Goal: Navigation & Orientation: Find specific page/section

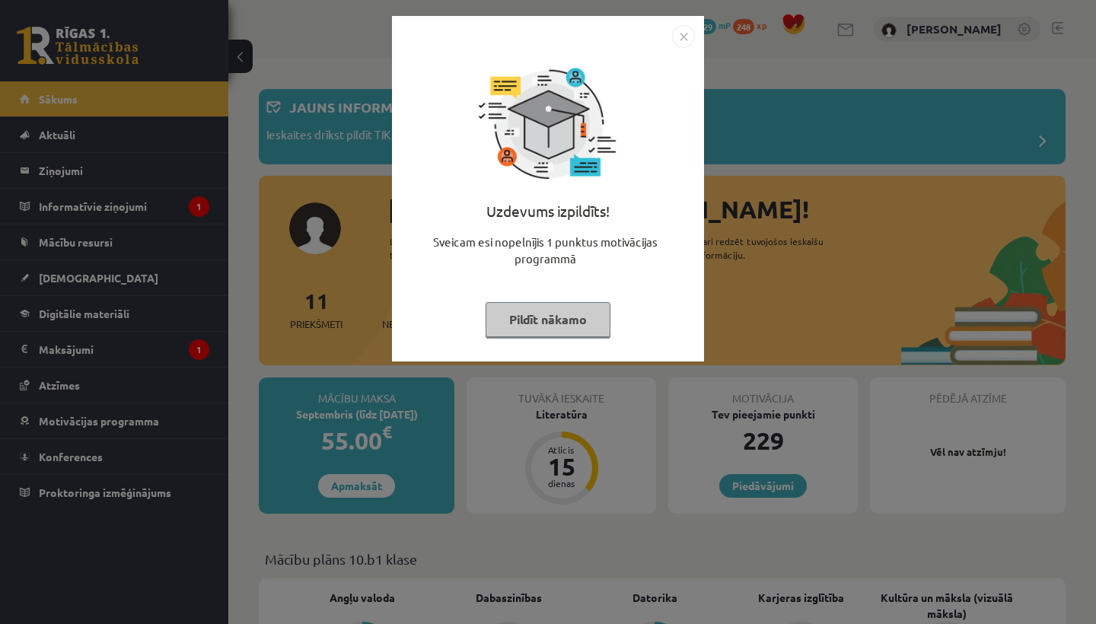
click at [568, 324] on button "Pildīt nākamo" at bounding box center [548, 319] width 125 height 35
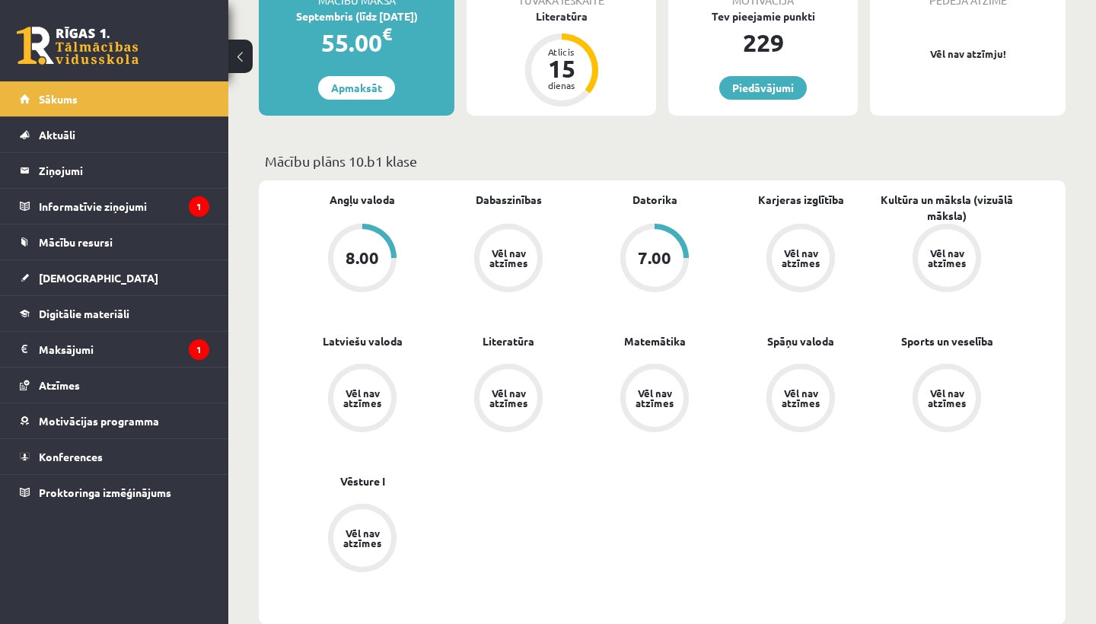
scroll to position [401, 0]
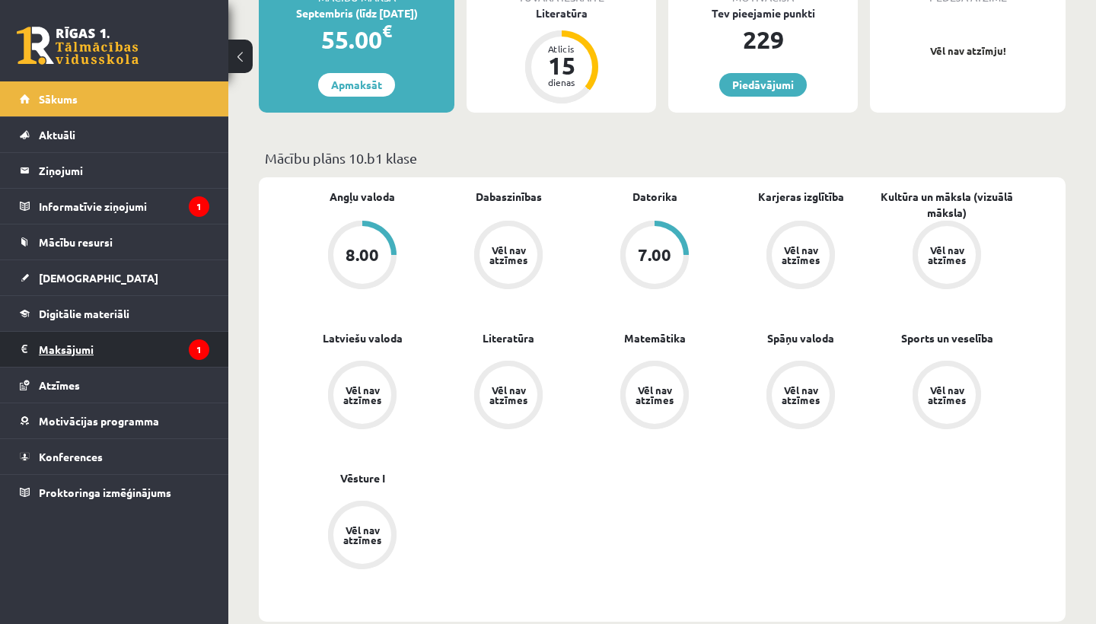
click at [104, 354] on legend "Maksājumi 1" at bounding box center [124, 349] width 170 height 35
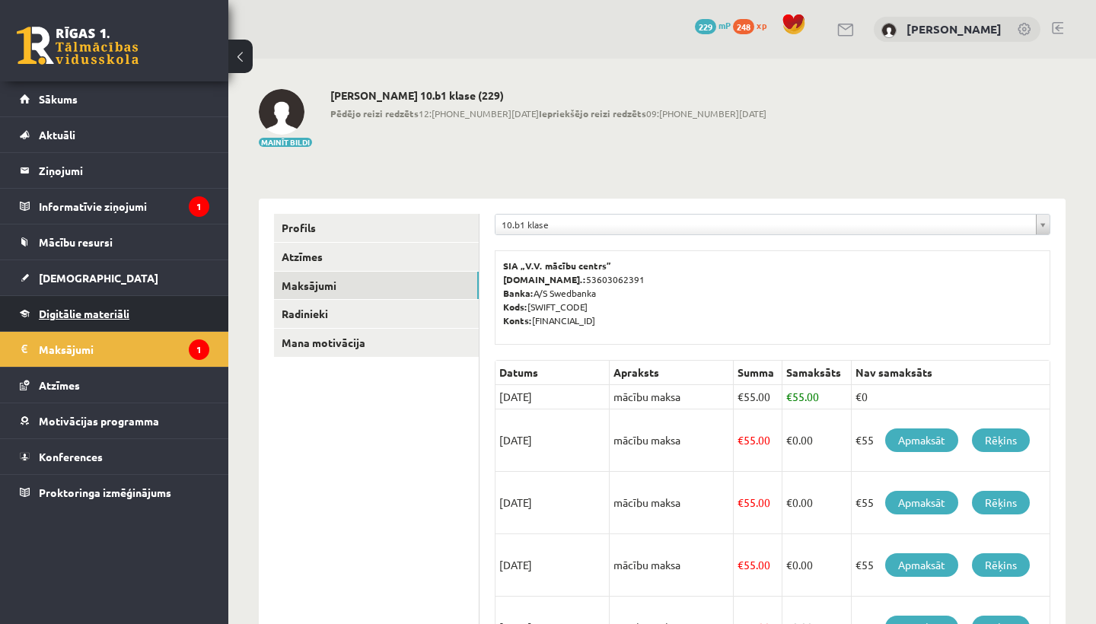
click at [107, 305] on link "Digitālie materiāli" at bounding box center [114, 313] width 189 height 35
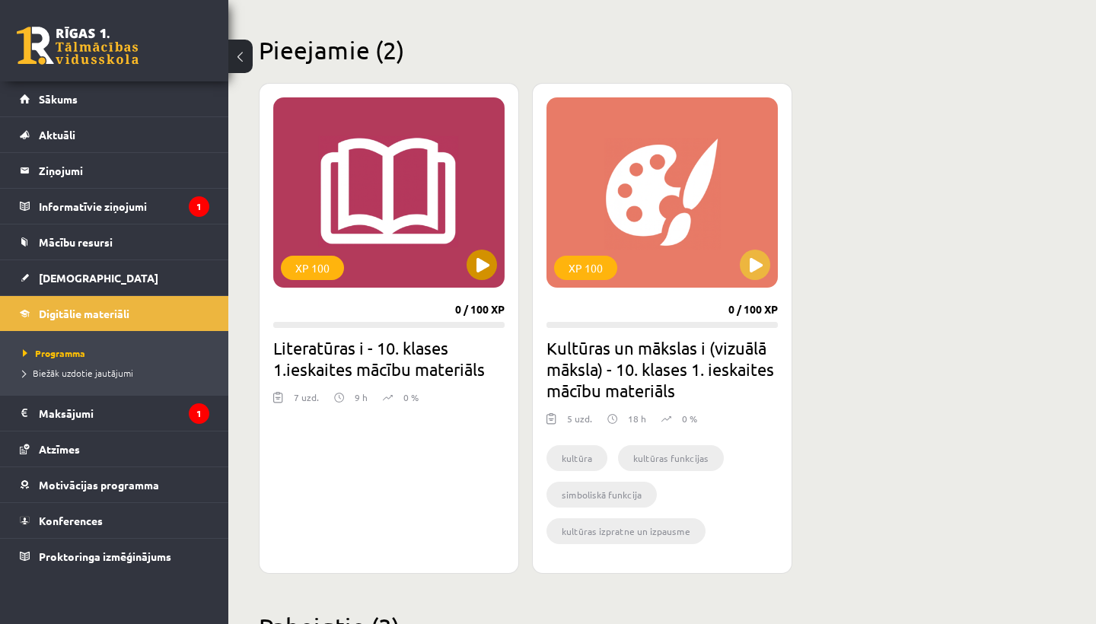
scroll to position [352, 0]
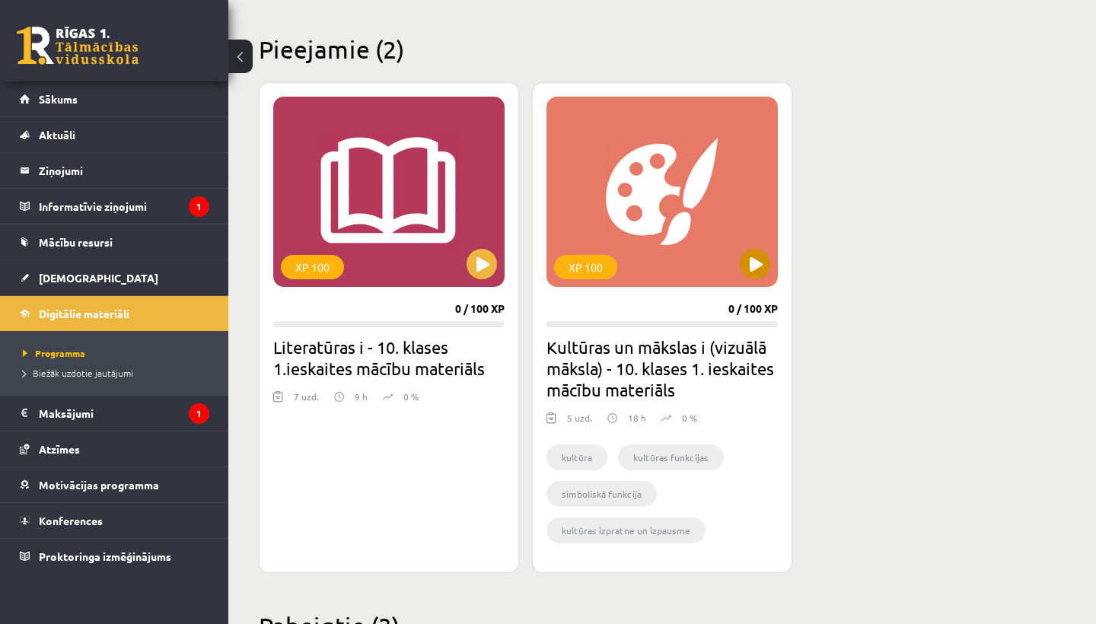
click at [749, 267] on button at bounding box center [755, 264] width 30 height 30
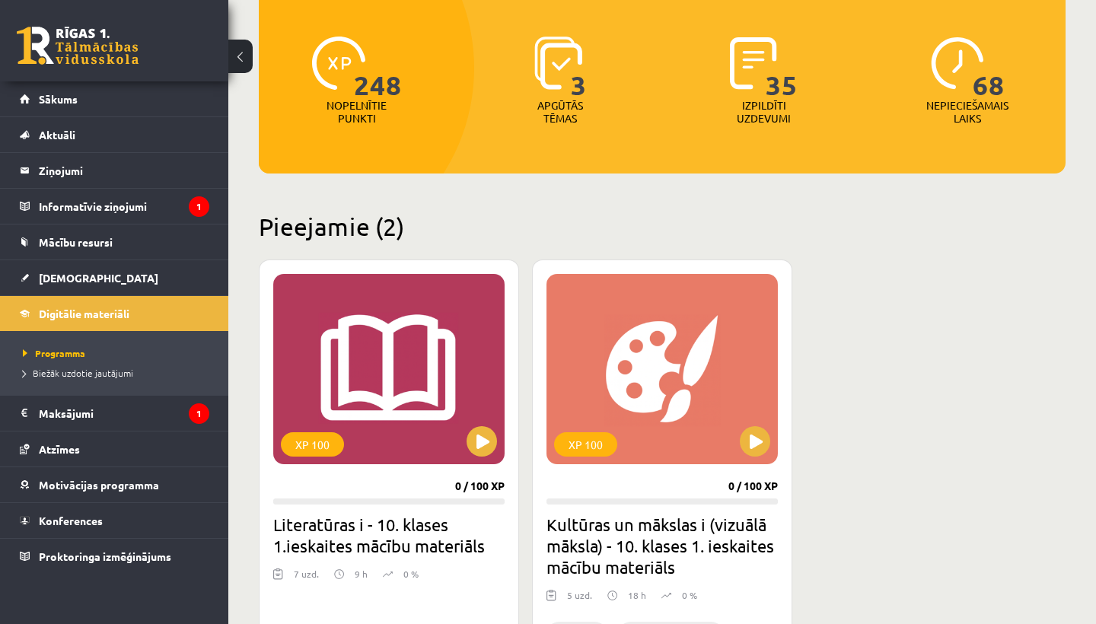
scroll to position [176, 0]
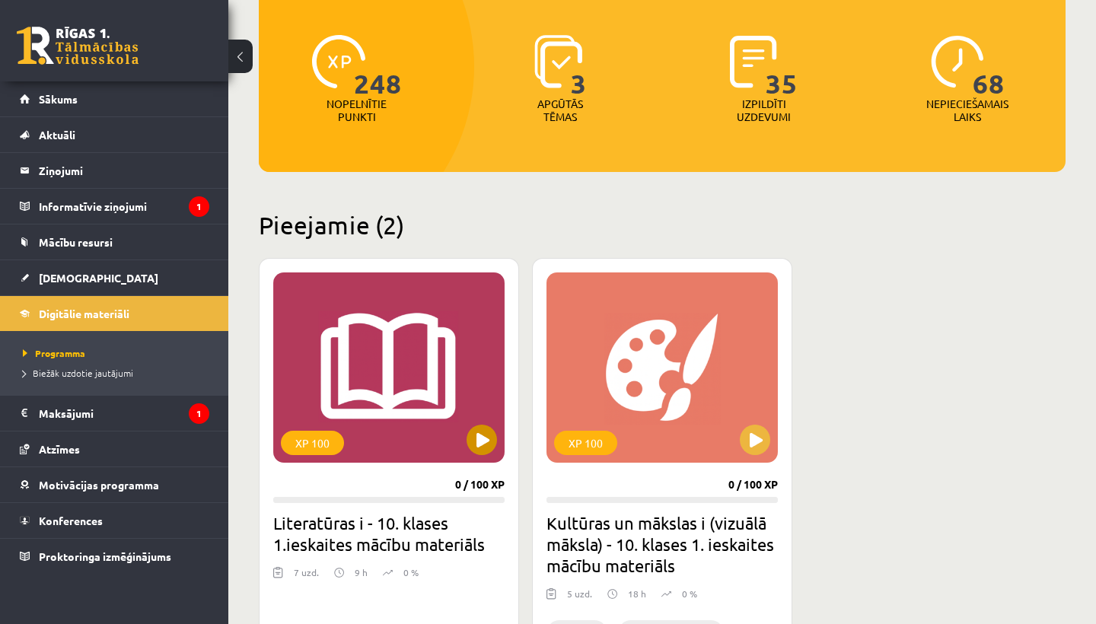
click at [480, 424] on div "XP 100" at bounding box center [388, 367] width 231 height 190
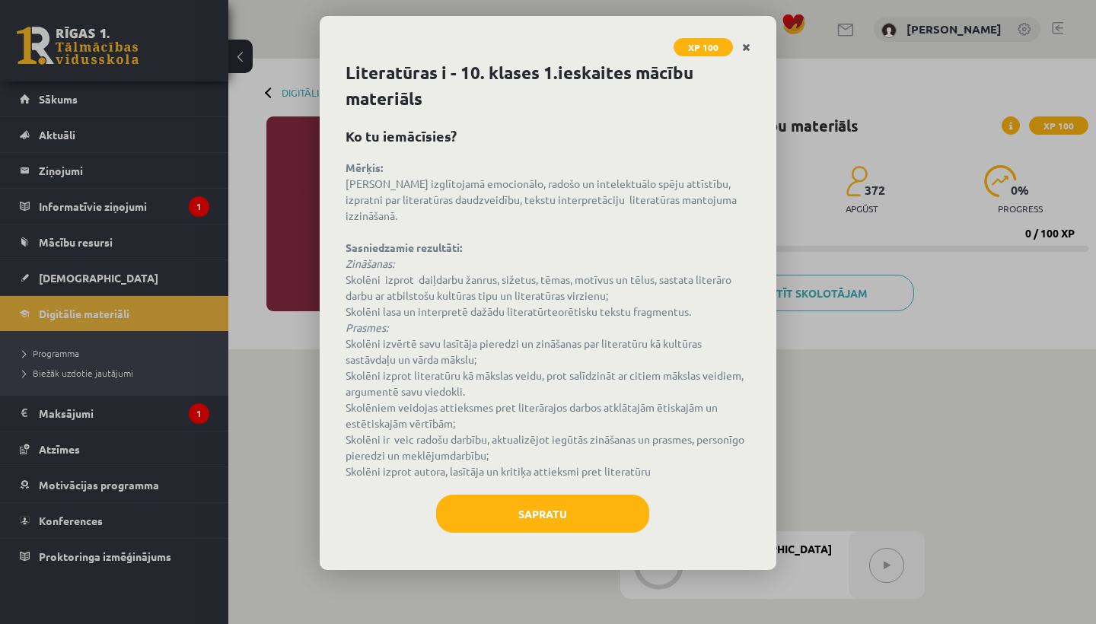
click at [745, 44] on icon "Close" at bounding box center [746, 48] width 8 height 11
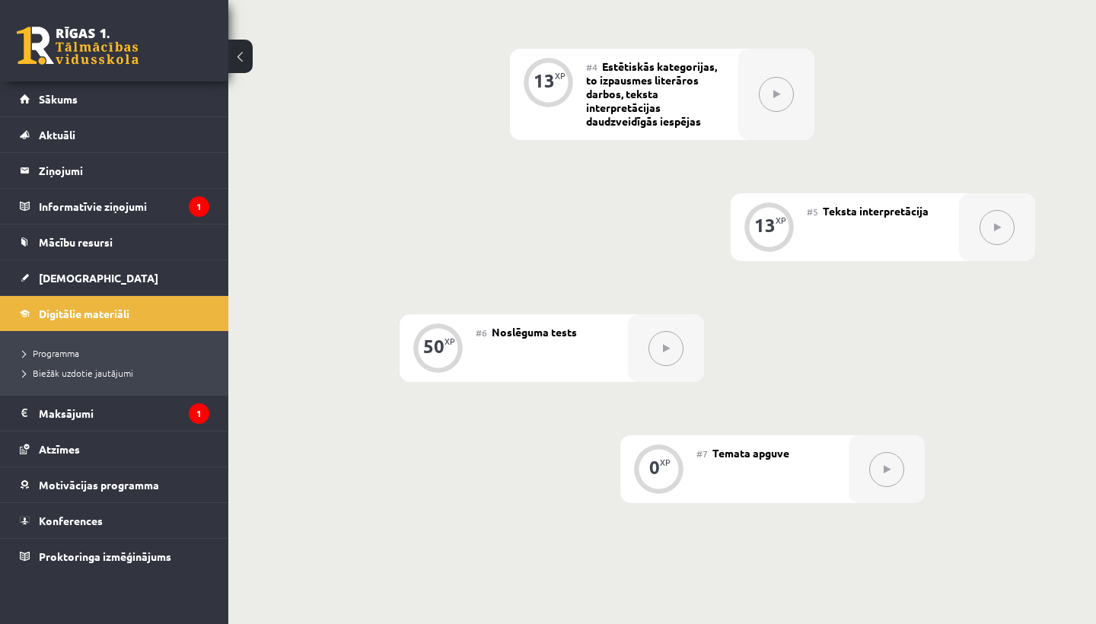
scroll to position [725, 0]
click at [670, 402] on div "0 XP #1 Pirms sāc mācīties. Ievada daļa. 12 XP #2 Jēdzieni 12 XP #3 Kas ir lite…" at bounding box center [662, 93] width 746 height 817
click at [132, 201] on legend "Informatīvie ziņojumi 1" at bounding box center [124, 206] width 170 height 35
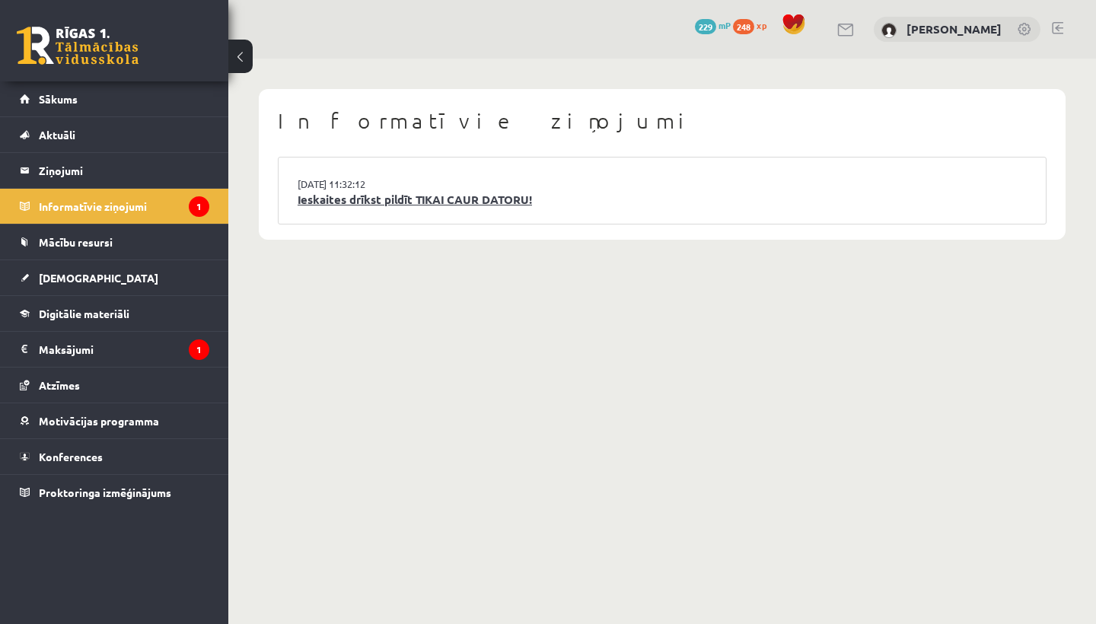
click at [458, 199] on link "Ieskaites drīkst pildīt TIKAI CAUR DATORU!" at bounding box center [662, 200] width 729 height 18
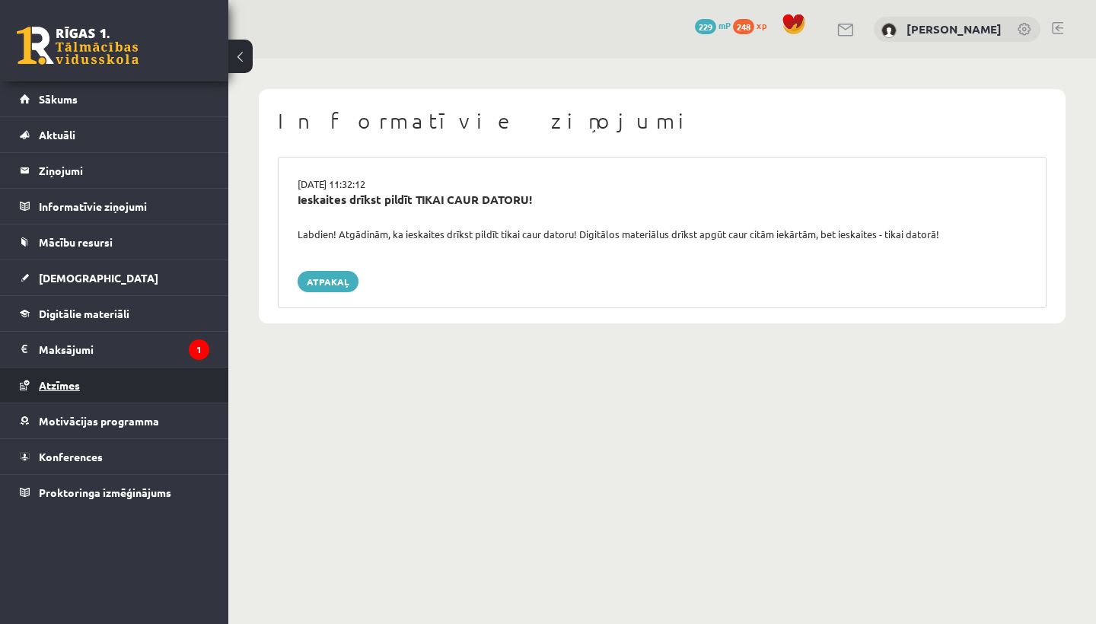
click at [62, 387] on span "Atzīmes" at bounding box center [59, 385] width 41 height 14
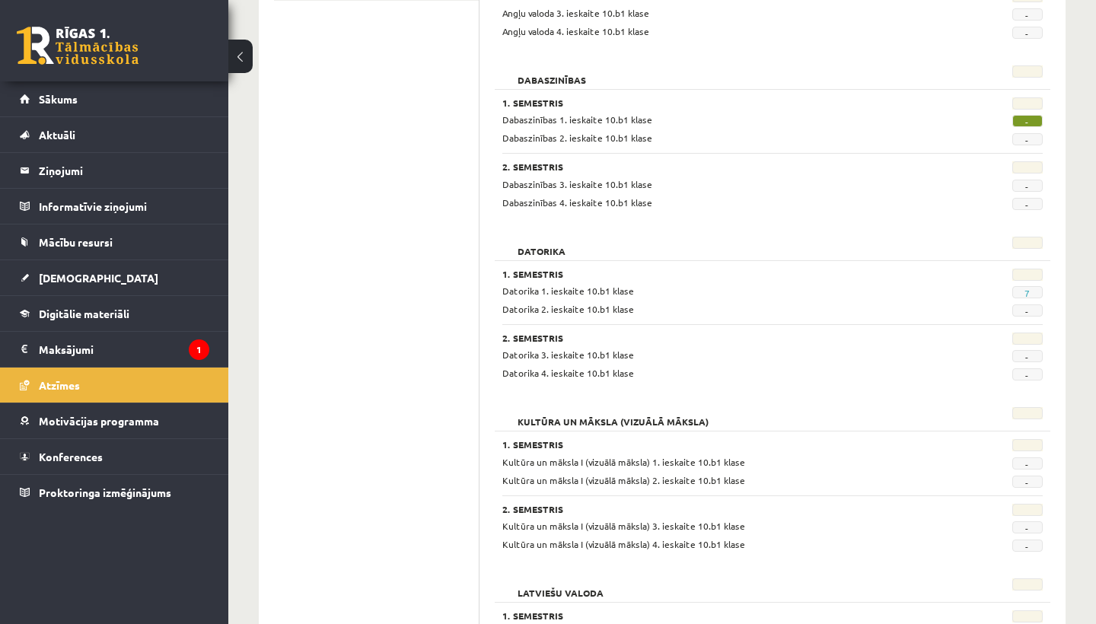
scroll to position [279, 0]
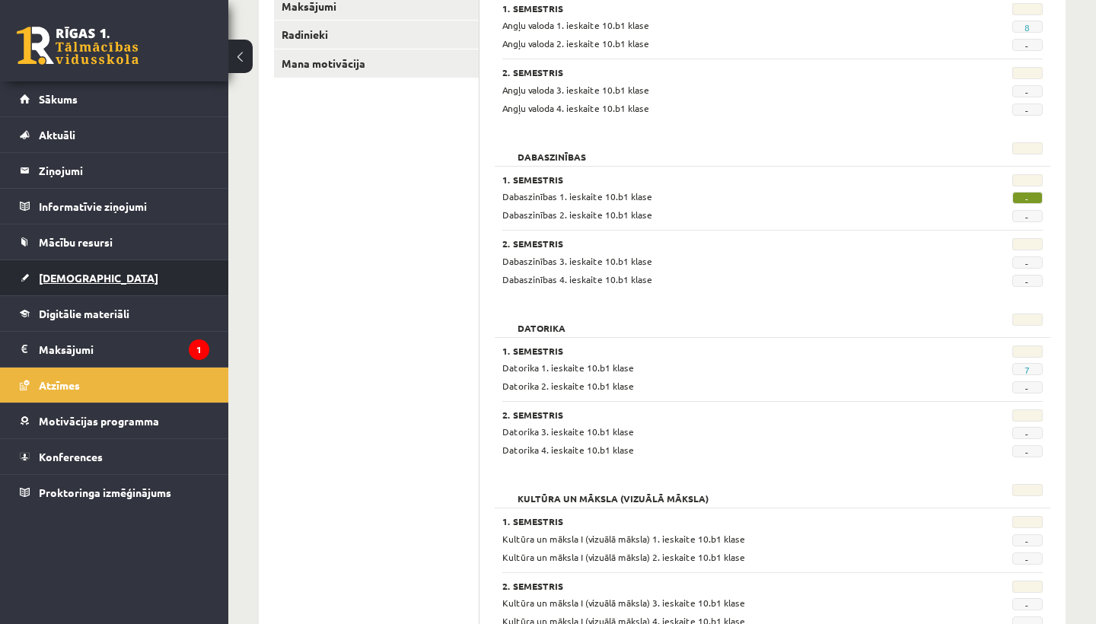
click at [69, 279] on span "[DEMOGRAPHIC_DATA]" at bounding box center [98, 278] width 119 height 14
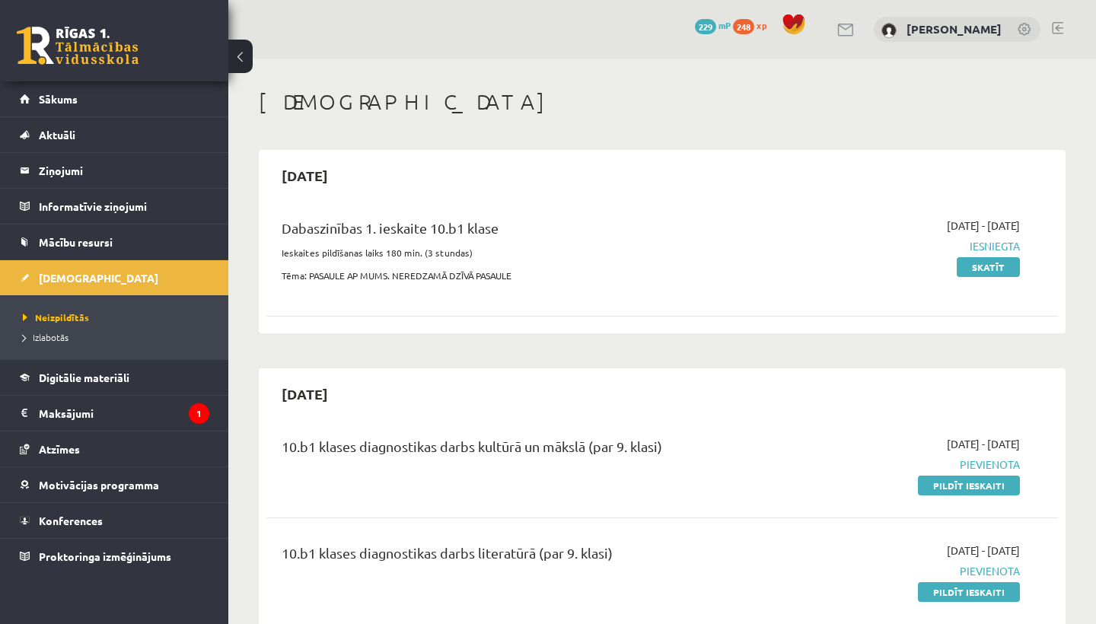
click at [1056, 24] on link at bounding box center [1057, 28] width 11 height 12
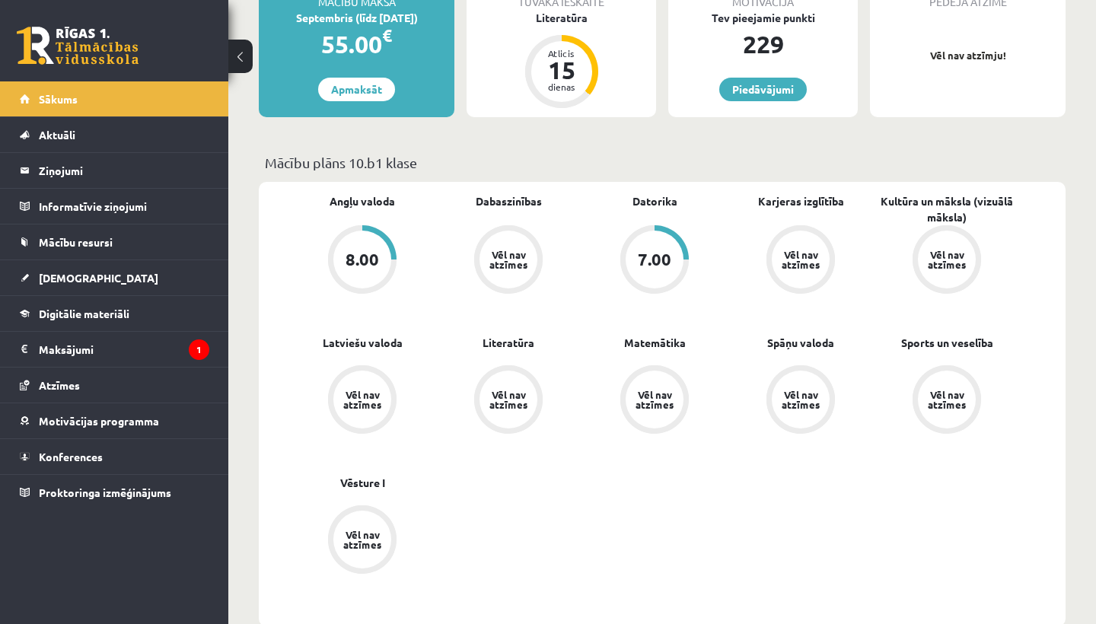
scroll to position [316, 0]
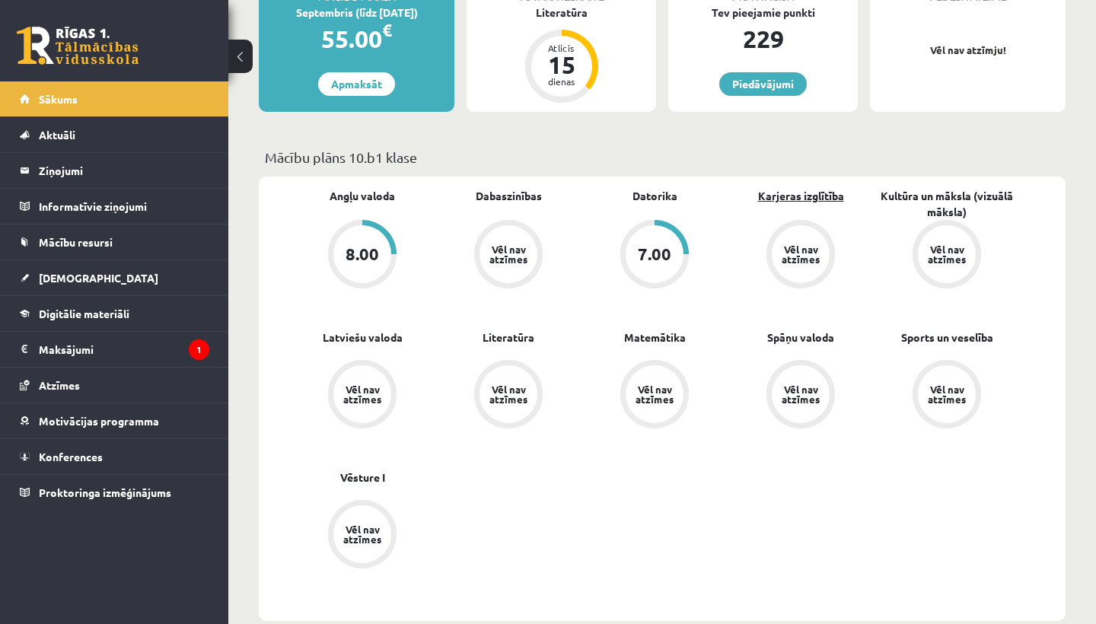
click at [819, 193] on link "Karjeras izglītība" at bounding box center [801, 196] width 86 height 16
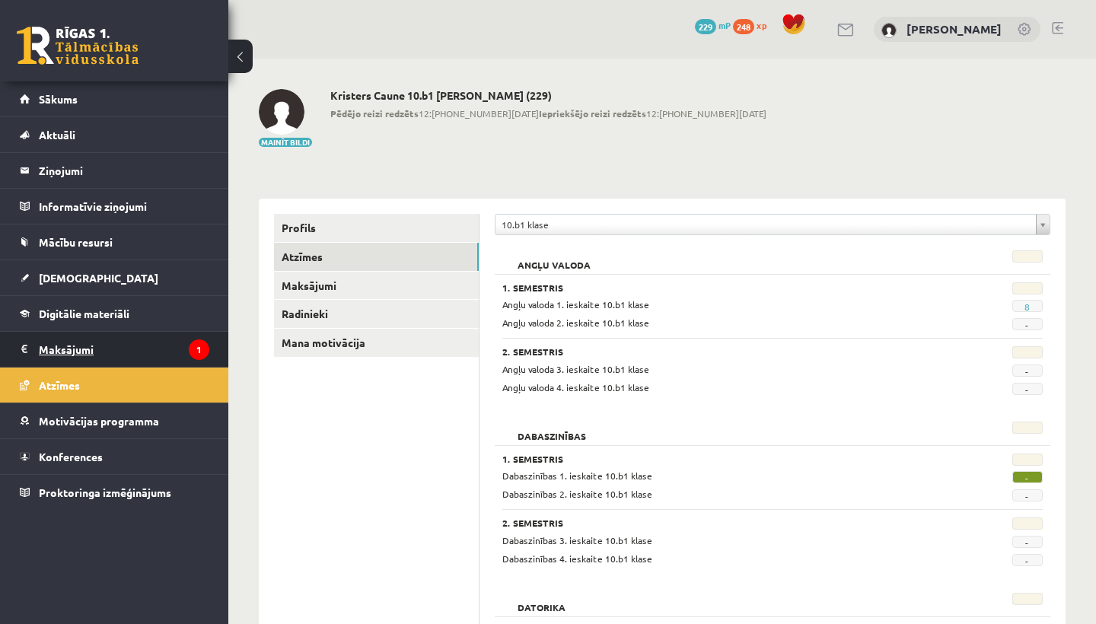
click at [161, 342] on legend "Maksājumi 1" at bounding box center [124, 349] width 170 height 35
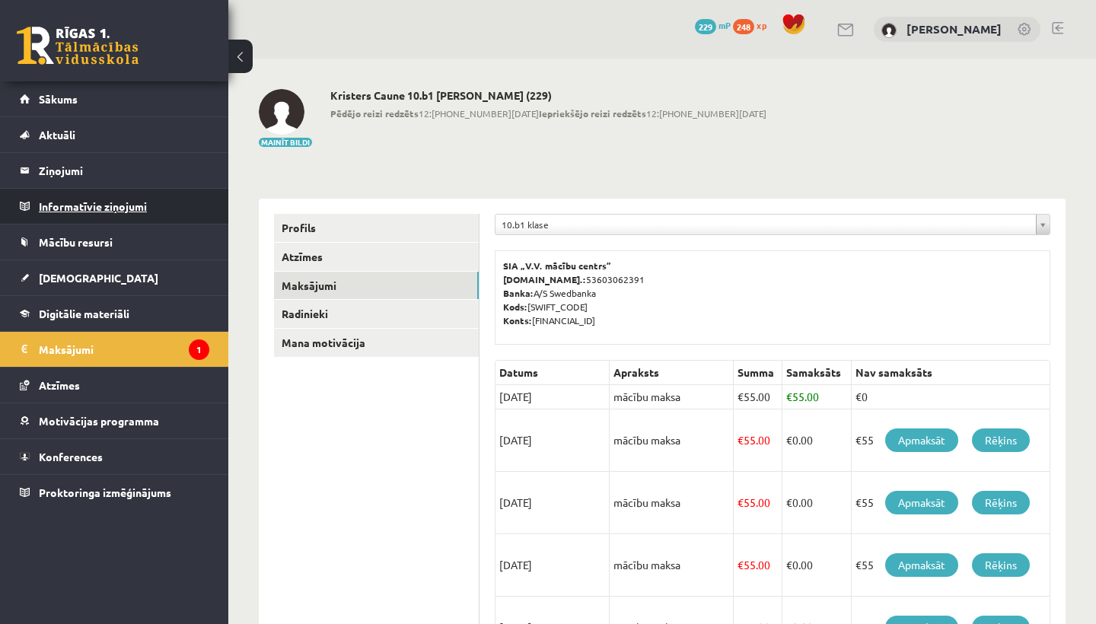
click at [93, 202] on legend "Informatīvie ziņojumi 0" at bounding box center [124, 206] width 170 height 35
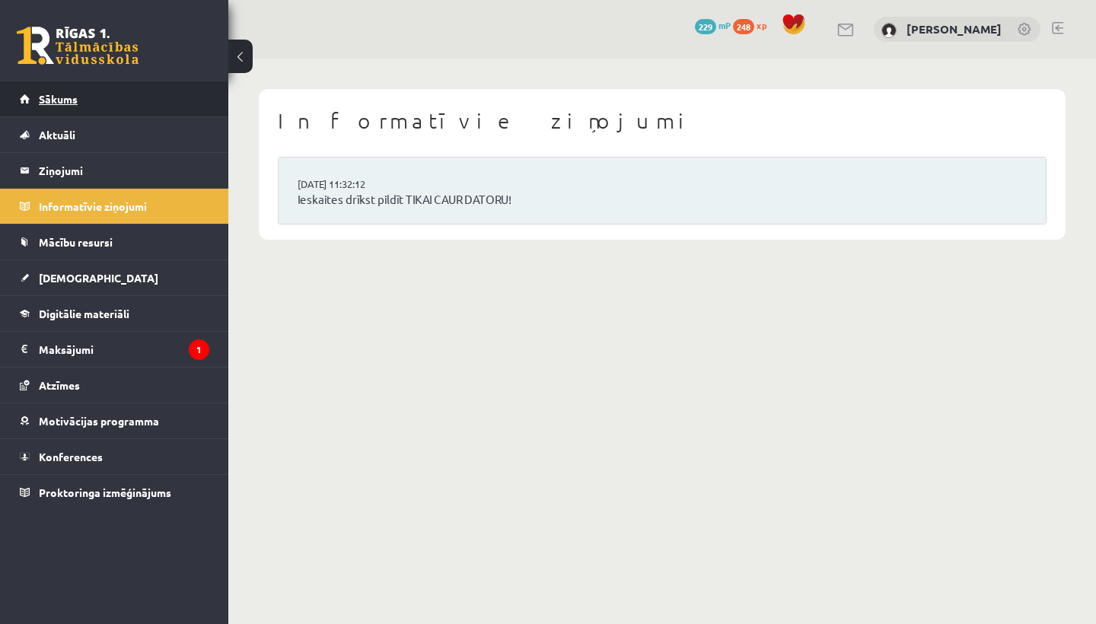
click at [104, 112] on link "Sākums" at bounding box center [114, 98] width 189 height 35
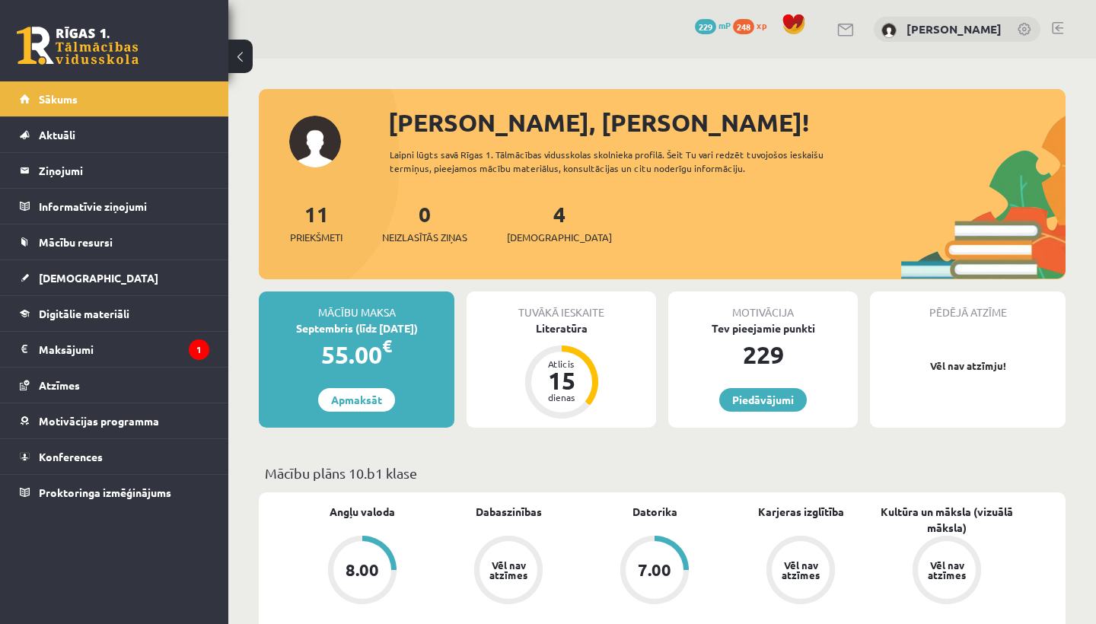
click at [805, 21] on span at bounding box center [793, 24] width 23 height 23
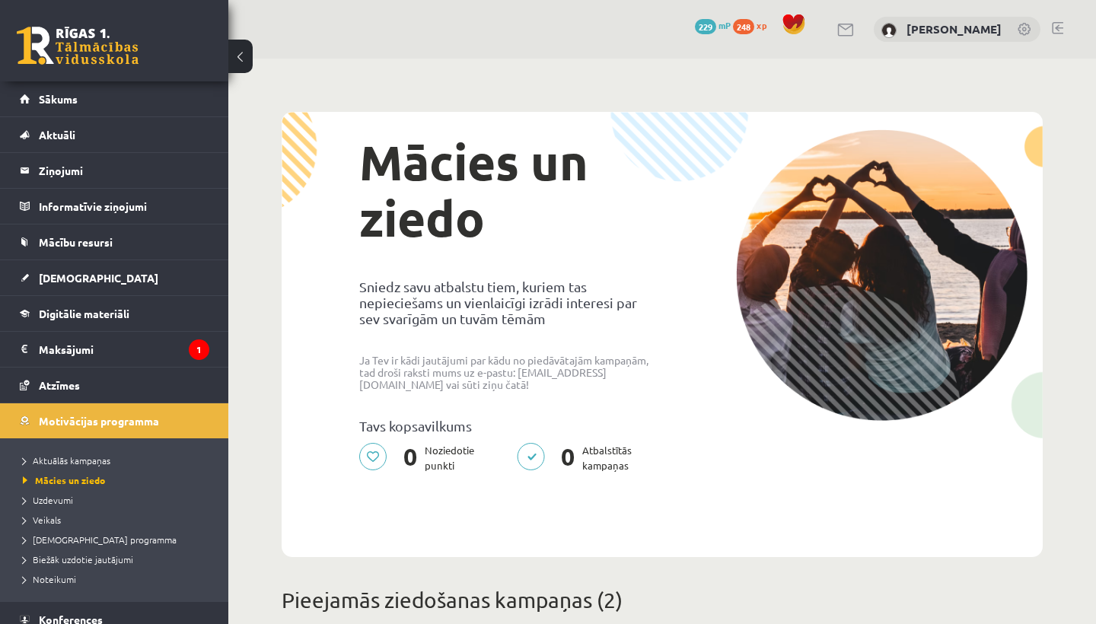
click at [1057, 27] on link at bounding box center [1057, 28] width 11 height 12
